Goal: Information Seeking & Learning: Learn about a topic

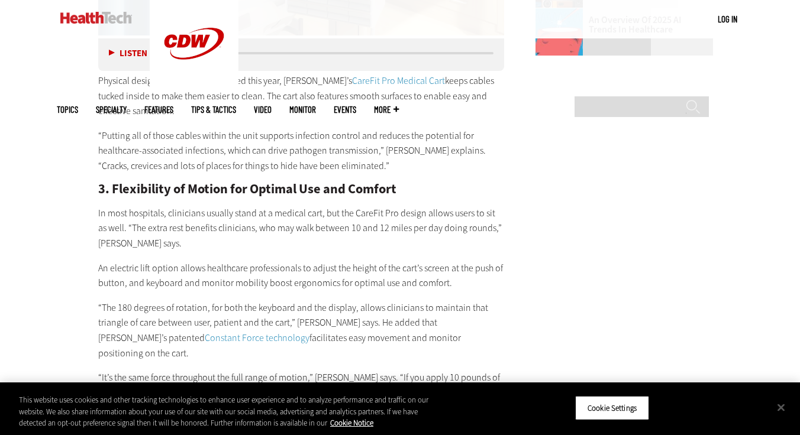
scroll to position [1529, 0]
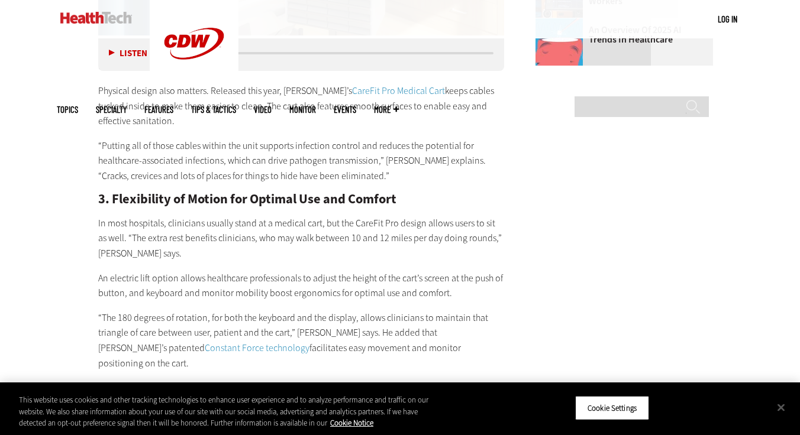
click at [538, 204] on main "Home » Hardware Close New Workspace Modernization Research from CDW See how IT …" at bounding box center [400, 124] width 686 height 2497
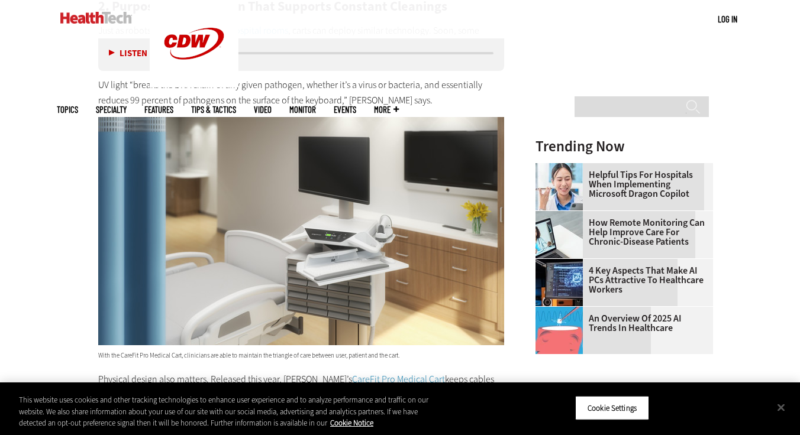
scroll to position [1238, 0]
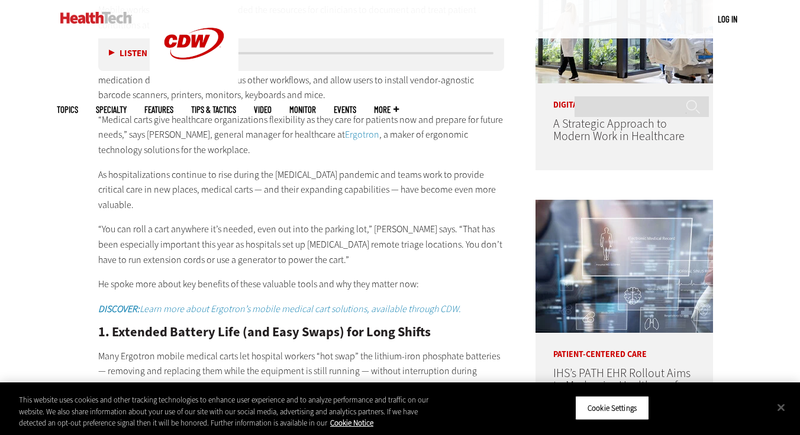
scroll to position [705, 0]
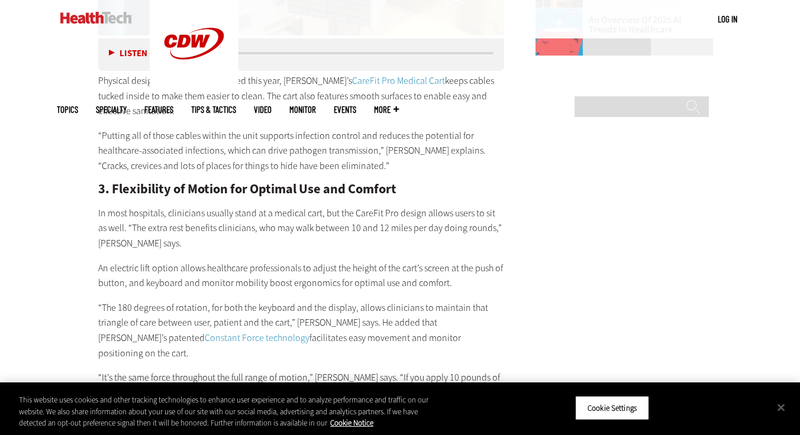
scroll to position [1559, 0]
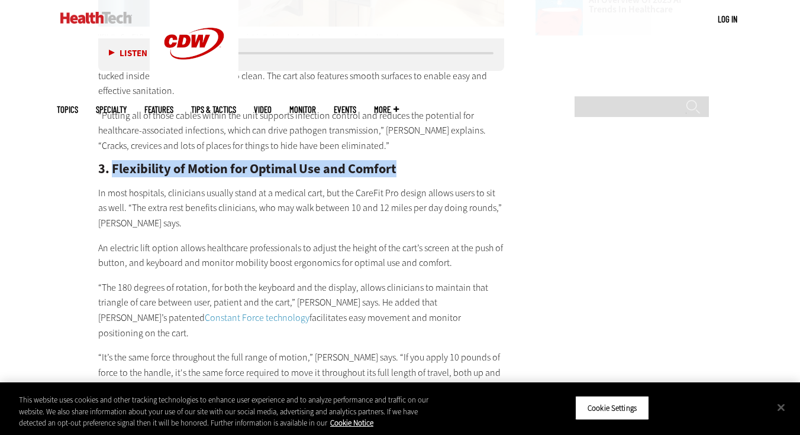
drag, startPoint x: 398, startPoint y: 145, endPoint x: 114, endPoint y: 136, distance: 283.6
click at [114, 163] on h2 "3. Flexibility of Motion for Optimal Use and Comfort" at bounding box center [301, 169] width 406 height 13
copy h2 "Flexibility of Motion for Optimal Use and Comfort"
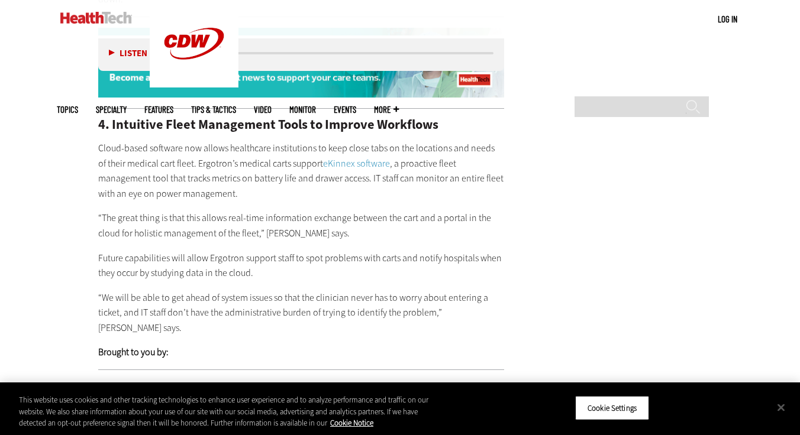
scroll to position [1918, 0]
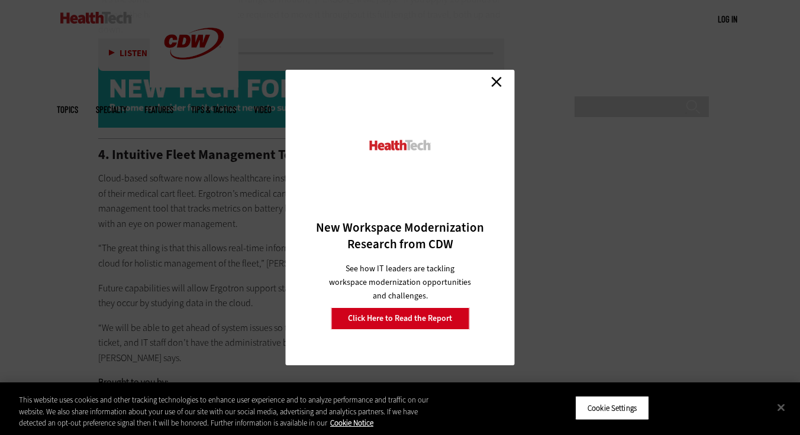
click at [492, 85] on link "Close" at bounding box center [497, 82] width 18 height 18
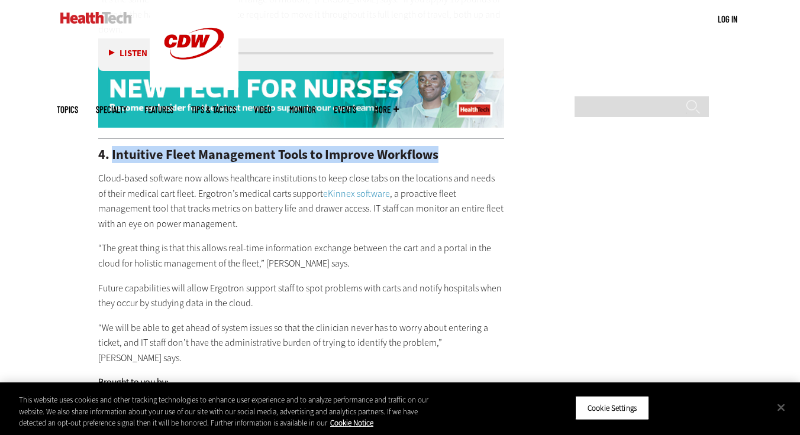
drag, startPoint x: 439, startPoint y: 95, endPoint x: 113, endPoint y: 86, distance: 326.1
click at [113, 149] on h2 "4. Intuitive Fleet Management Tools to Improve Workflows" at bounding box center [301, 155] width 406 height 13
copy h2 "Intuitive Fleet Management Tools to Improve Workflows"
